Goal: Find specific page/section: Find specific page/section

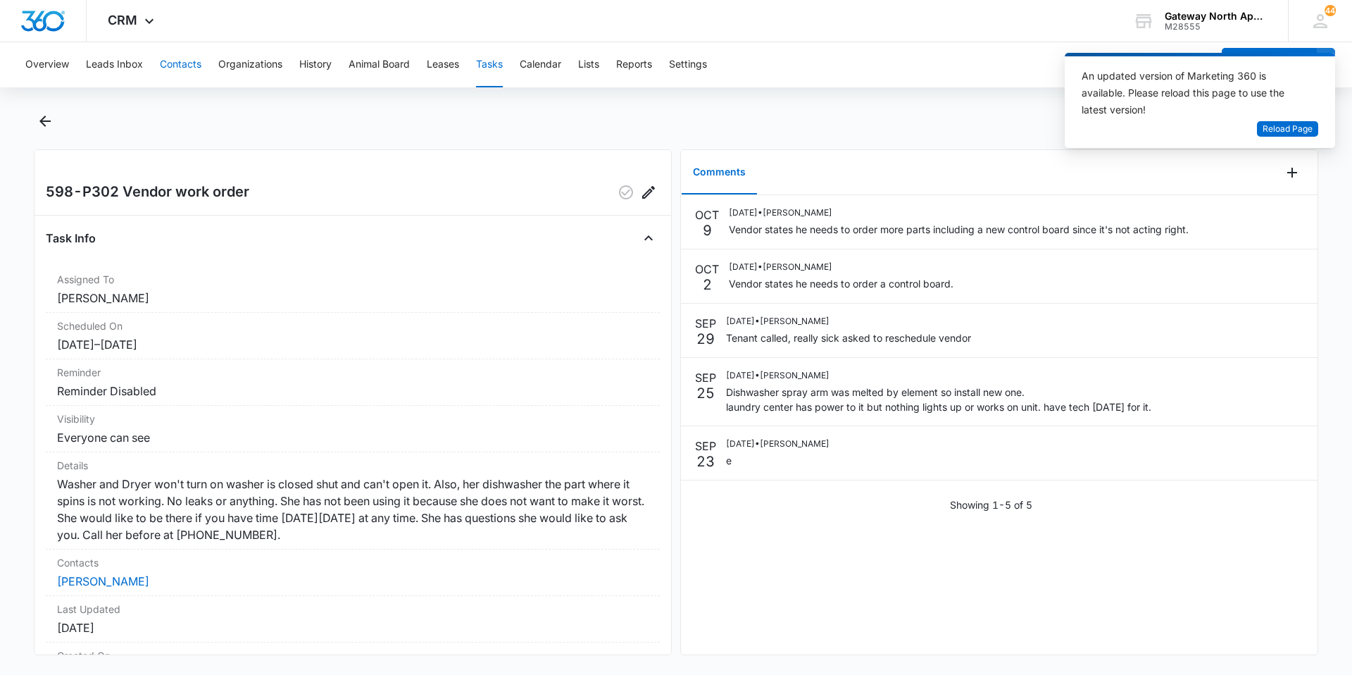
click at [177, 60] on button "Contacts" at bounding box center [181, 64] width 42 height 45
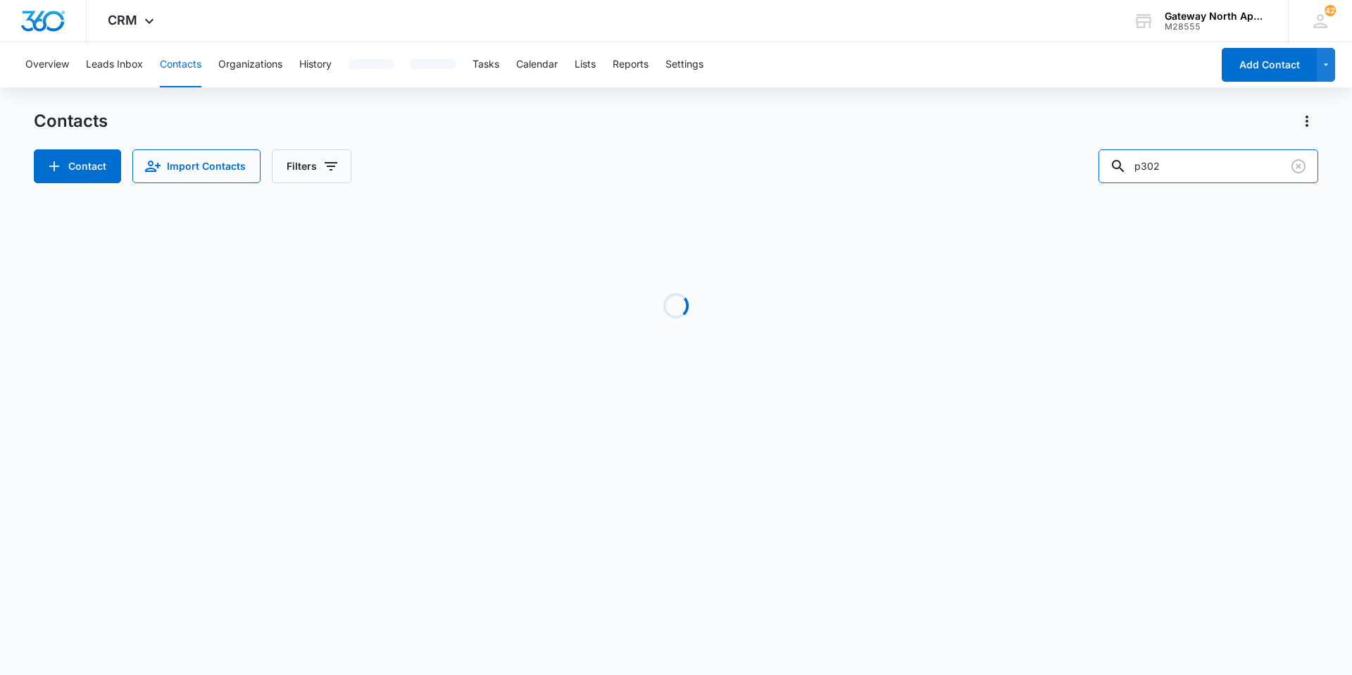
drag, startPoint x: 1187, startPoint y: 160, endPoint x: 1020, endPoint y: 168, distance: 166.4
click at [1020, 168] on div "Contact Import Contacts Filters p302" at bounding box center [676, 166] width 1285 height 34
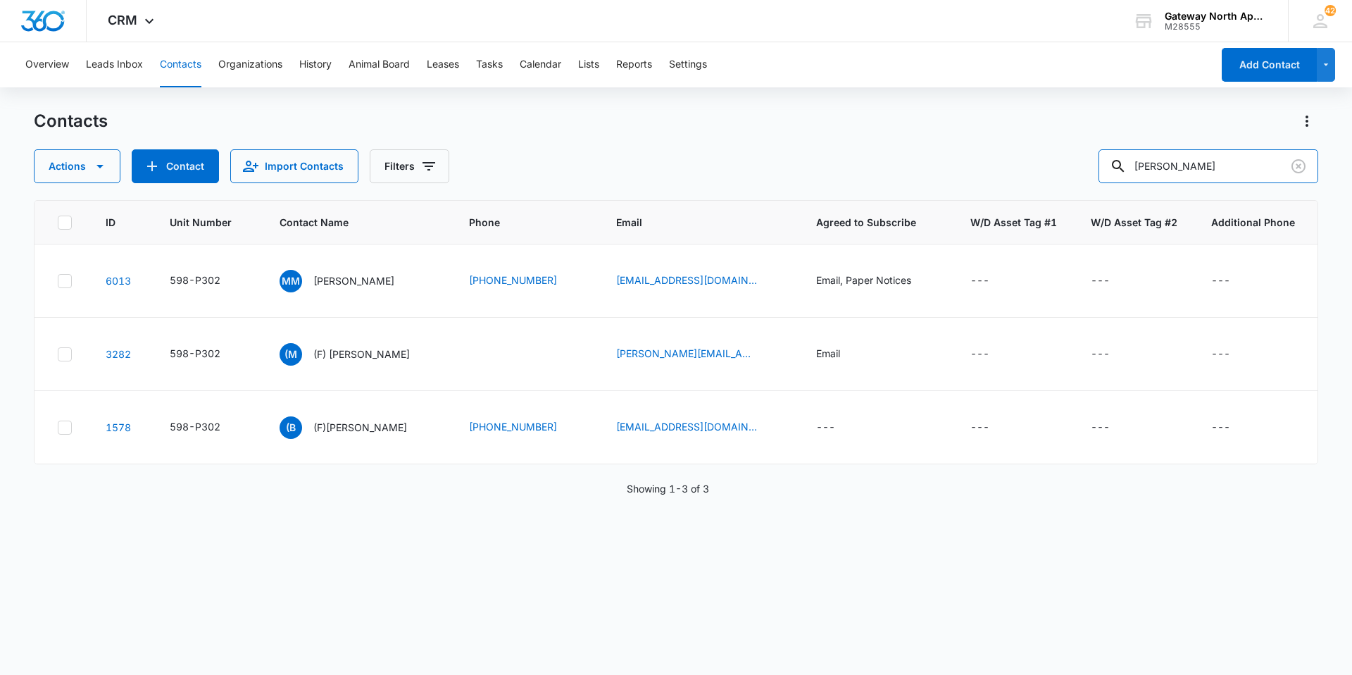
type input "[PERSON_NAME]"
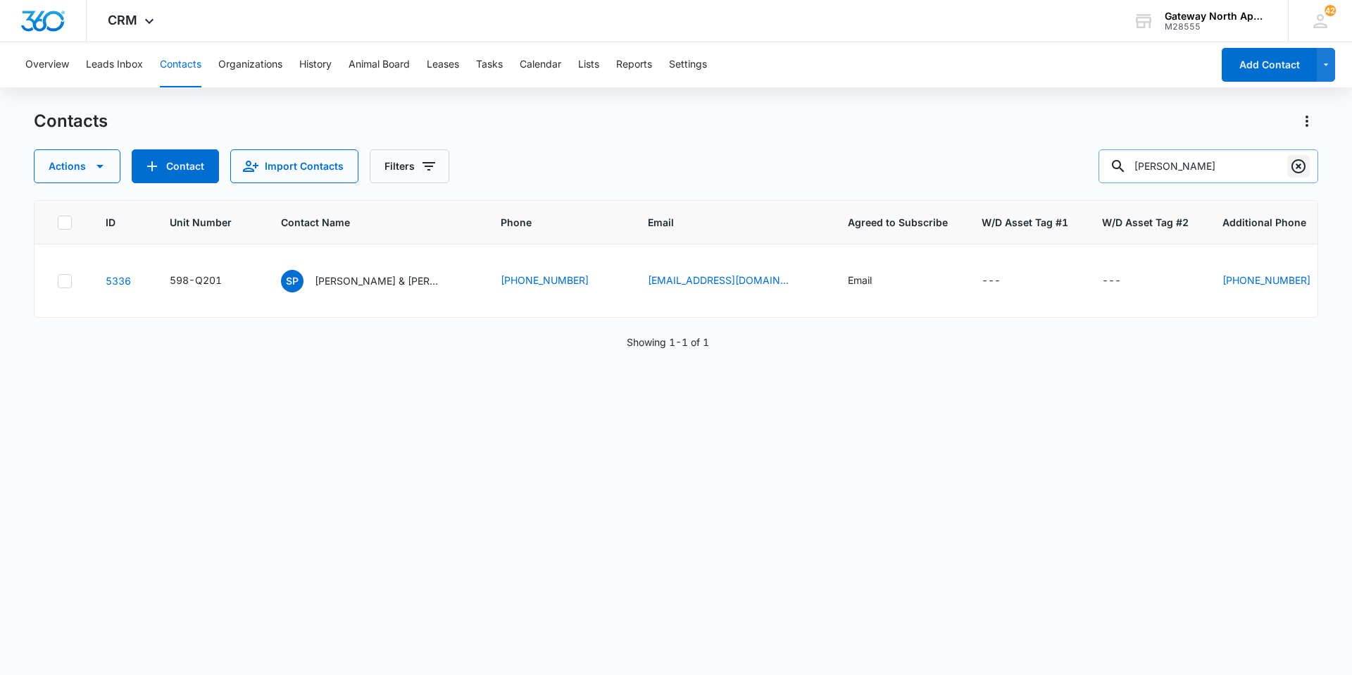
click at [1296, 169] on icon "Clear" at bounding box center [1298, 166] width 17 height 17
